Goal: Information Seeking & Learning: Check status

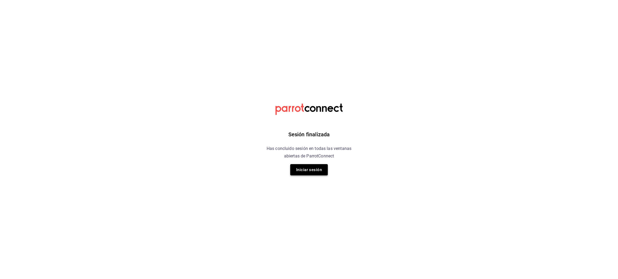
click at [316, 172] on button "Iniciar sesión" at bounding box center [309, 169] width 38 height 11
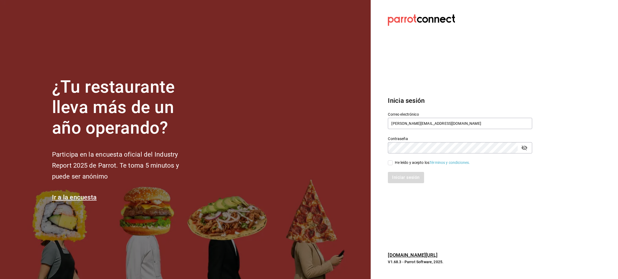
click at [316, 172] on section "¿Tu restaurante lleva más de un año operando? Participa en la encuesta oficial …" at bounding box center [185, 139] width 371 height 279
click at [392, 164] on input "He leído y acepto los Términos y condiciones." at bounding box center [390, 163] width 5 height 5
checkbox input "true"
click at [405, 181] on button "Iniciar sesión" at bounding box center [406, 177] width 36 height 11
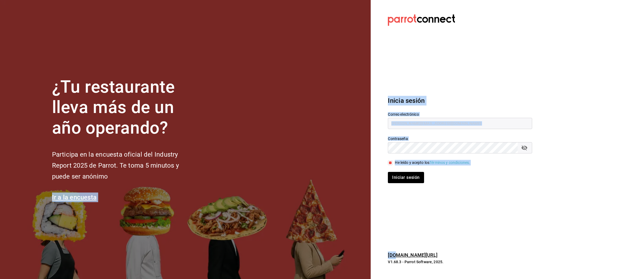
click at [405, 181] on div "Iniciar sesión" at bounding box center [460, 177] width 144 height 11
click at [414, 202] on section "Datos incorrectos. Verifica que tu Correo o Contraseña estén bien escritos. Ini…" at bounding box center [458, 139] width 174 height 279
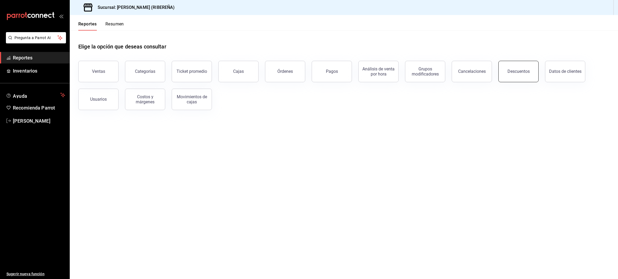
click at [525, 73] on div "Descuentos" at bounding box center [518, 71] width 22 height 5
click at [525, 73] on html "Pregunta a Parrot AI Reportes Inventarios Ayuda Recomienda Parrot Juana Maria G…" at bounding box center [309, 139] width 618 height 279
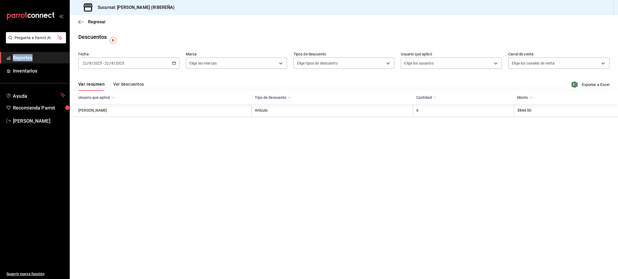
click at [126, 86] on button "Ver descuentos" at bounding box center [128, 86] width 31 height 9
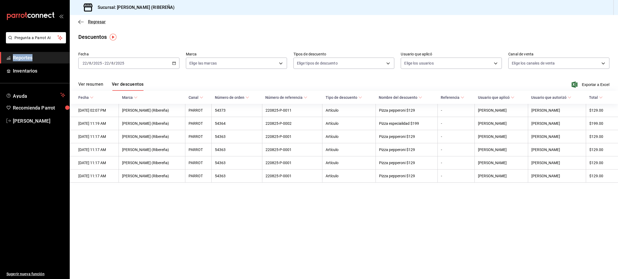
click at [79, 22] on icon "button" at bounding box center [80, 22] width 5 height 0
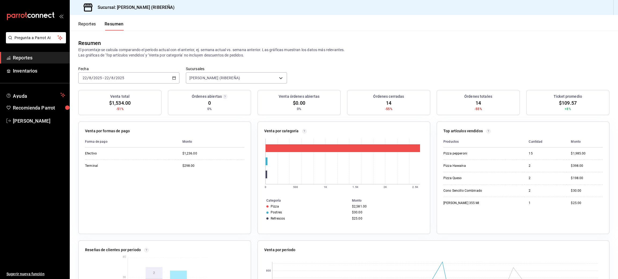
click at [90, 19] on div "Reportes Resumen" at bounding box center [97, 23] width 54 height 16
click at [90, 24] on button "Reportes" at bounding box center [87, 25] width 18 height 9
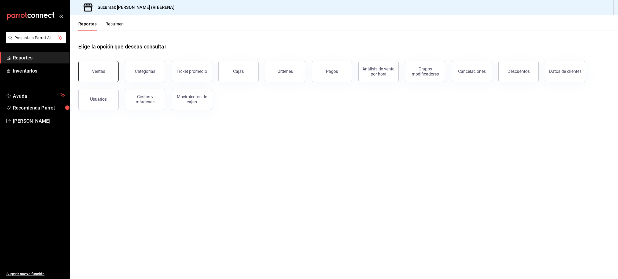
click at [99, 74] on button "Ventas" at bounding box center [98, 71] width 40 height 21
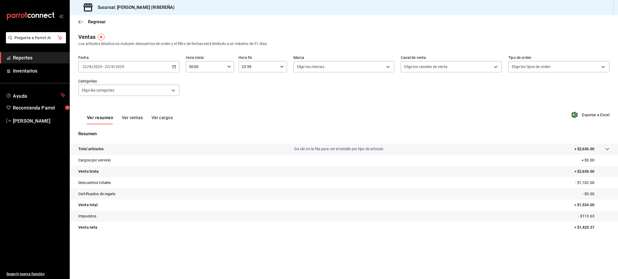
click at [128, 124] on button "Ver ventas" at bounding box center [132, 119] width 21 height 9
